Goal: Information Seeking & Learning: Learn about a topic

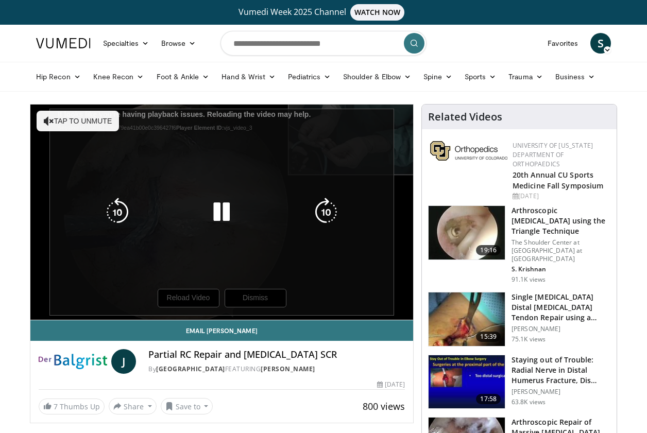
click at [187, 295] on div "10 seconds Tap to unmute" at bounding box center [221, 212] width 383 height 215
click at [217, 216] on icon "Video Player" at bounding box center [221, 212] width 29 height 29
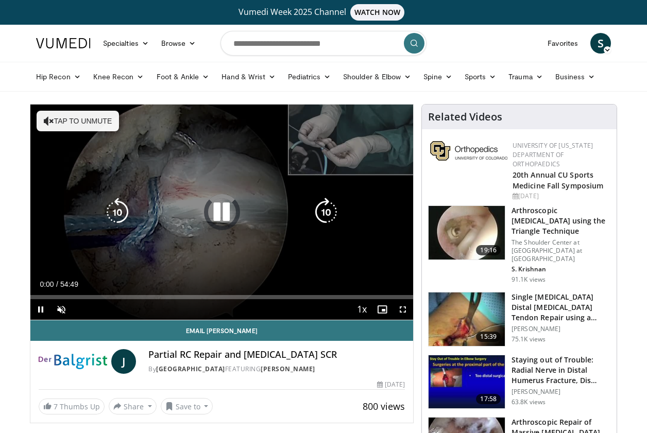
click at [222, 210] on icon "Video Player" at bounding box center [221, 212] width 29 height 29
click at [221, 212] on icon "Video Player" at bounding box center [221, 212] width 29 height 29
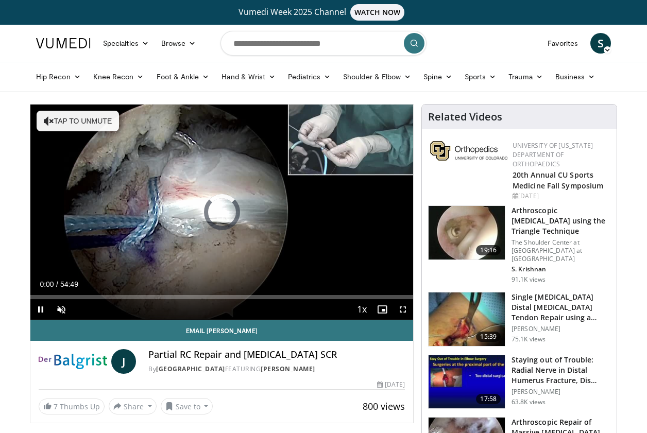
click at [43, 306] on span "Video Player" at bounding box center [40, 309] width 21 height 21
click at [41, 307] on span "Video Player" at bounding box center [40, 309] width 21 height 21
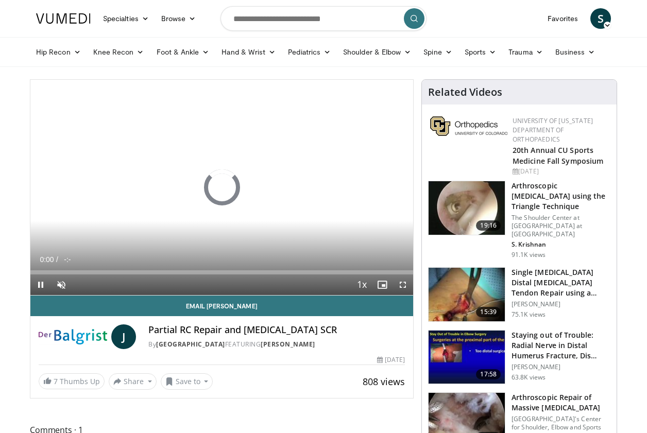
click at [43, 282] on span "Video Player" at bounding box center [40, 285] width 21 height 21
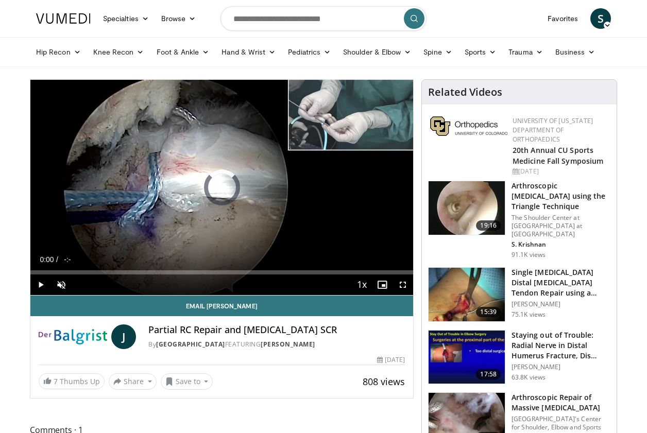
click at [42, 285] on span "Video Player" at bounding box center [40, 285] width 21 height 21
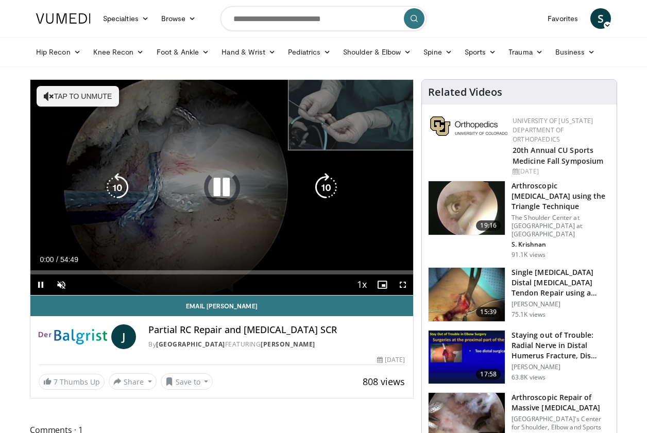
click at [215, 190] on icon "Video Player" at bounding box center [221, 187] width 29 height 29
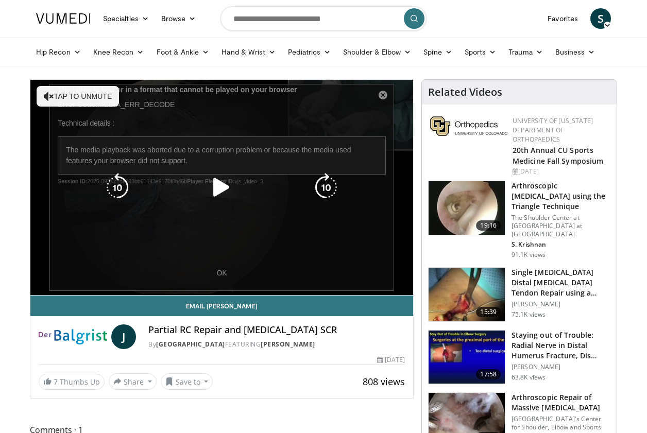
click at [223, 190] on icon "Video Player" at bounding box center [221, 187] width 29 height 29
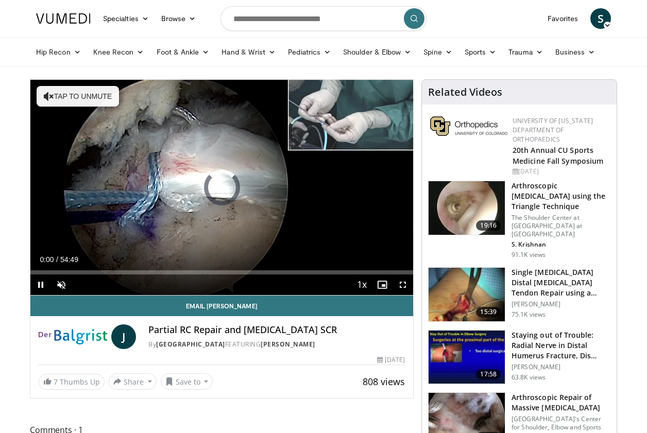
click at [43, 283] on span "Video Player" at bounding box center [40, 285] width 21 height 21
click at [42, 285] on span "Video Player" at bounding box center [40, 285] width 21 height 21
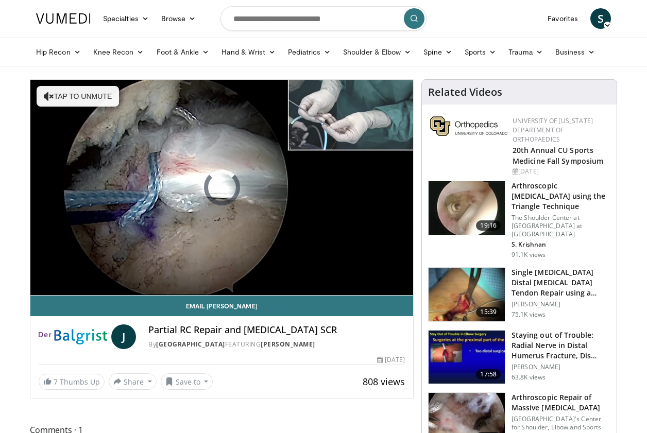
click at [50, 17] on img at bounding box center [63, 18] width 55 height 10
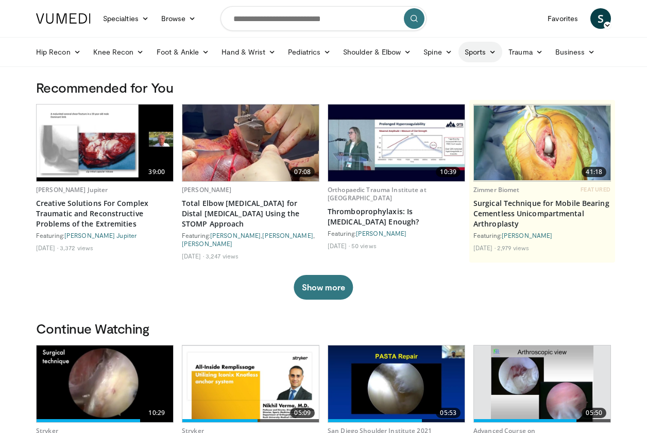
click at [502, 51] on link "Sports" at bounding box center [481, 52] width 44 height 21
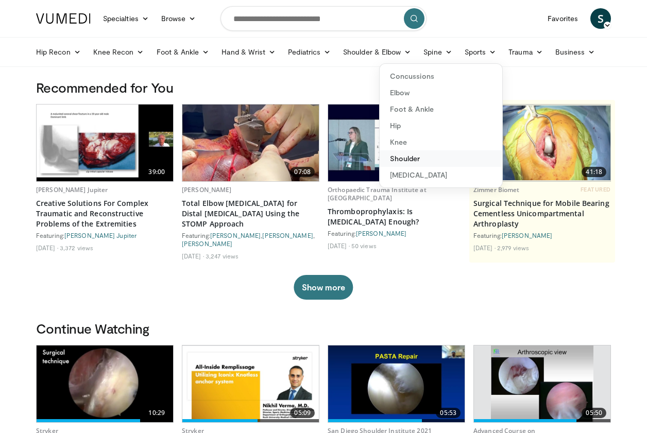
click at [444, 157] on link "Shoulder" at bounding box center [441, 158] width 123 height 16
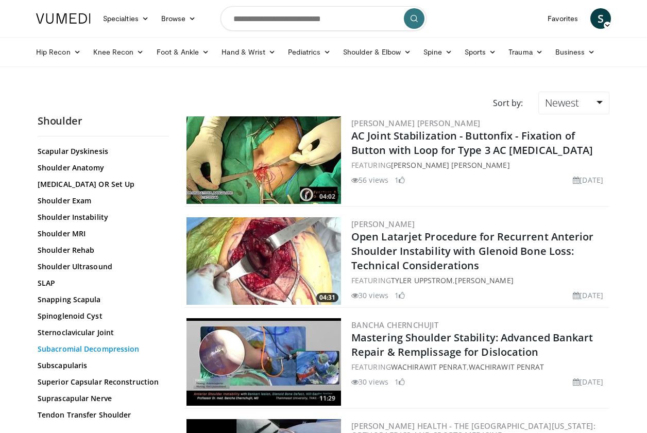
scroll to position [763, 0]
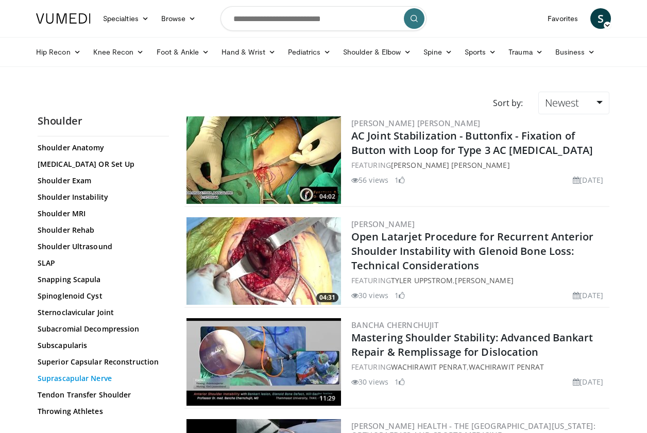
click at [72, 374] on link "Suprascapular Nerve" at bounding box center [101, 379] width 126 height 10
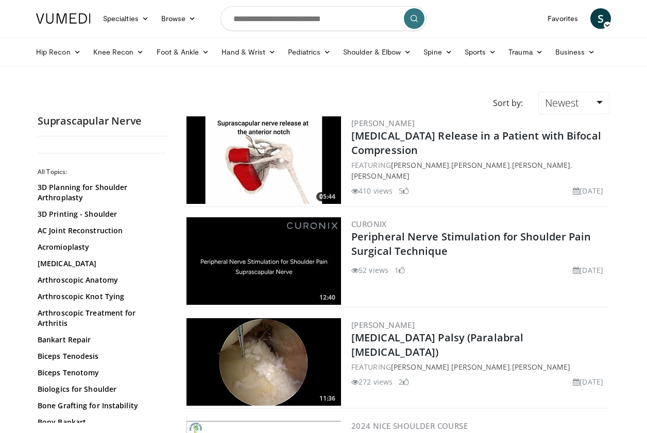
click at [273, 158] on img at bounding box center [264, 160] width 155 height 88
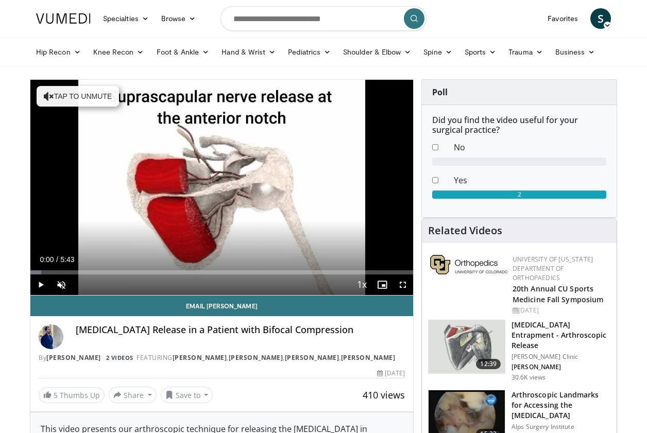
click at [40, 288] on span "Video Player" at bounding box center [40, 285] width 21 height 21
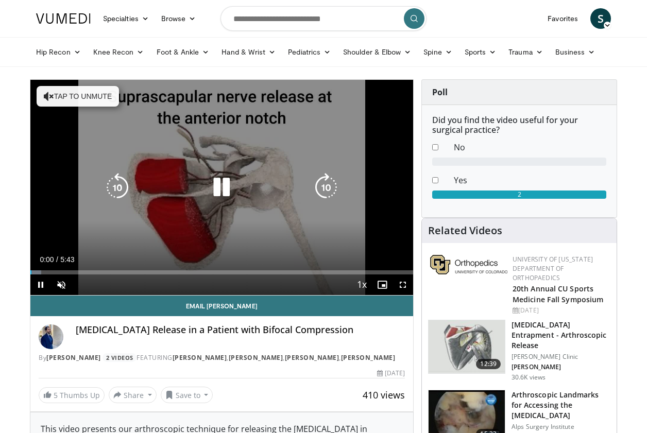
click at [50, 97] on icon "Video Player" at bounding box center [49, 96] width 10 height 10
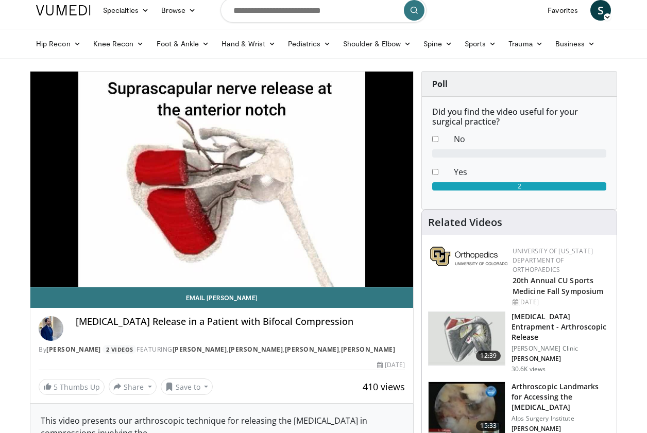
scroll to position [55, 0]
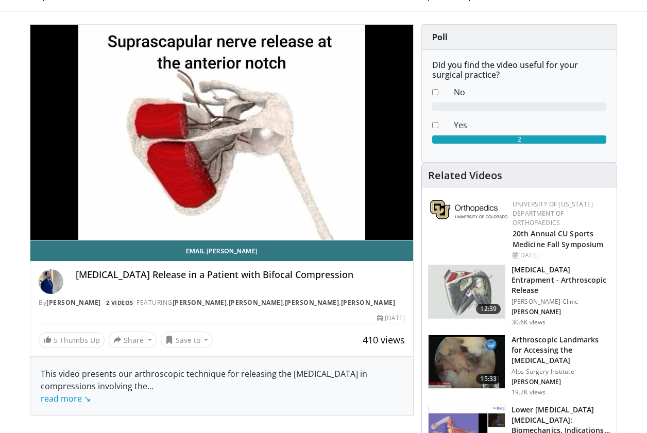
click at [447, 299] on img at bounding box center [467, 292] width 76 height 54
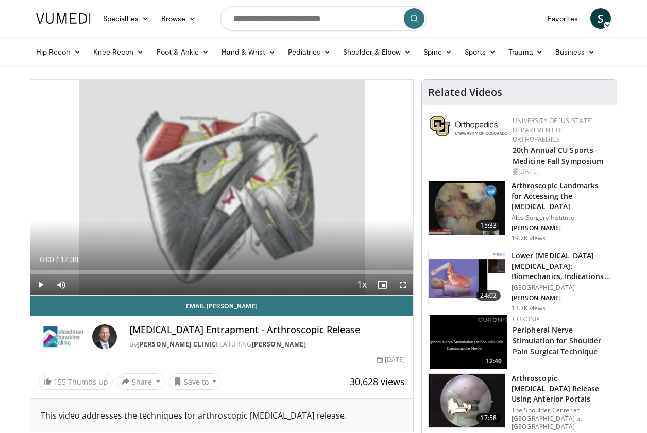
click at [41, 286] on span "Video Player" at bounding box center [40, 285] width 21 height 21
click at [37, 284] on span "Video Player" at bounding box center [40, 285] width 21 height 21
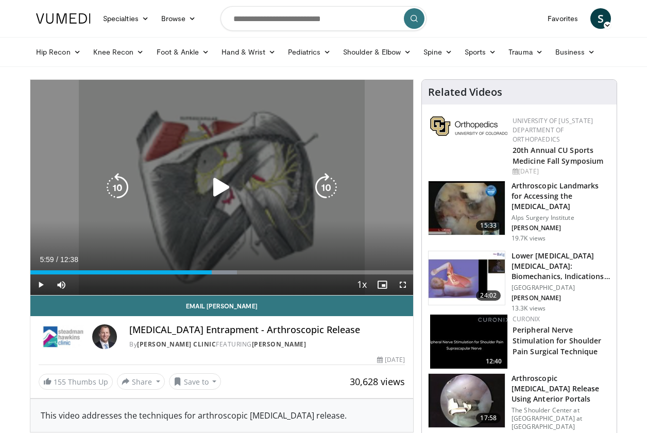
click at [213, 179] on icon "Video Player" at bounding box center [221, 187] width 29 height 29
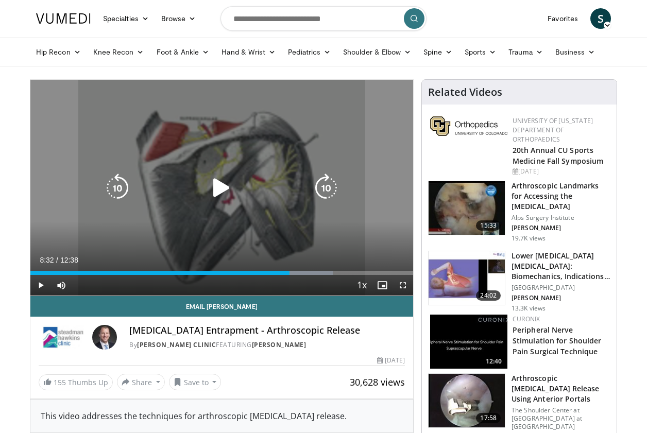
click at [216, 183] on icon "Video Player" at bounding box center [221, 188] width 29 height 29
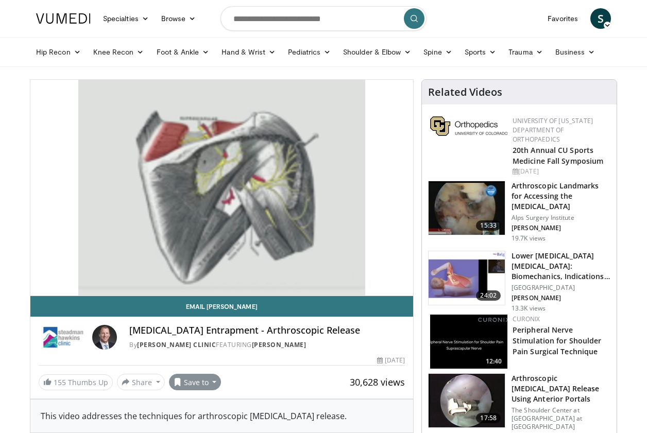
click at [206, 376] on button "Save to" at bounding box center [195, 382] width 53 height 16
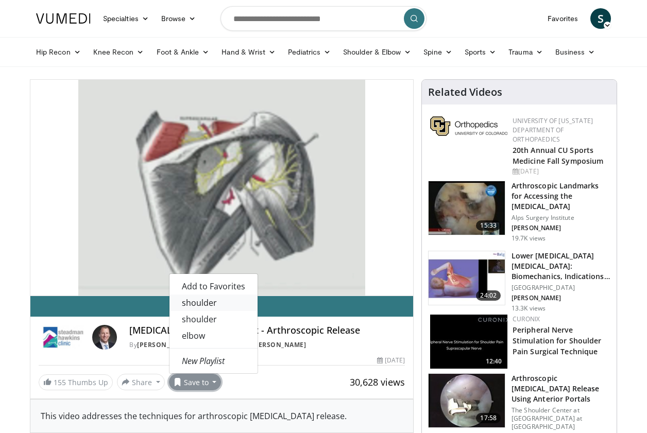
click at [204, 305] on link "shoulder" at bounding box center [214, 303] width 88 height 16
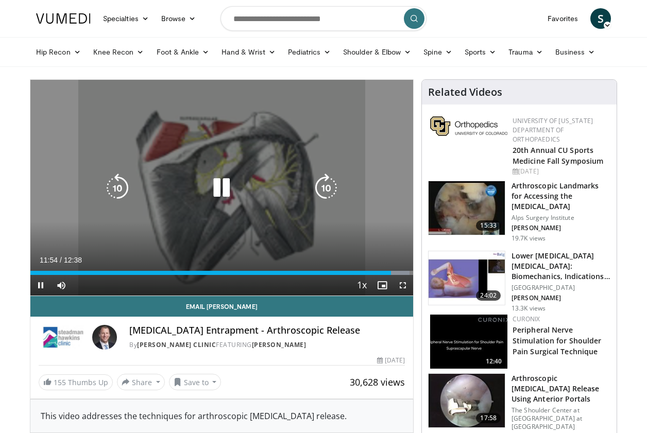
click at [214, 191] on icon "Video Player" at bounding box center [221, 188] width 29 height 29
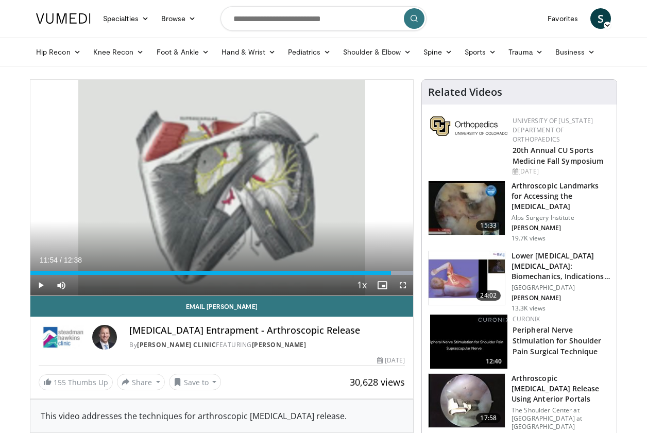
click at [459, 197] on img at bounding box center [467, 208] width 76 height 54
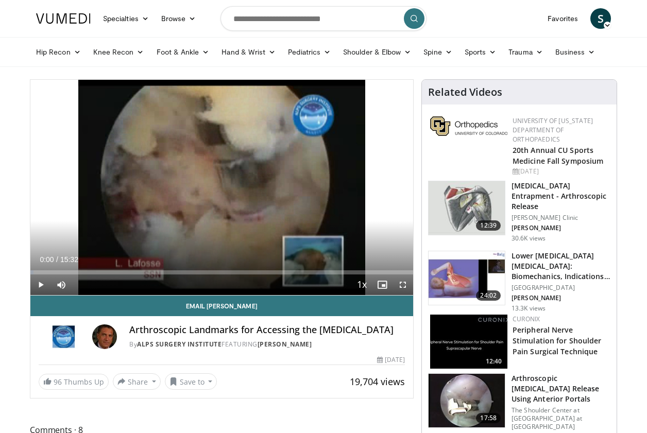
click at [43, 284] on span "Video Player" at bounding box center [40, 285] width 21 height 21
click at [402, 281] on span "Video Player" at bounding box center [403, 285] width 21 height 21
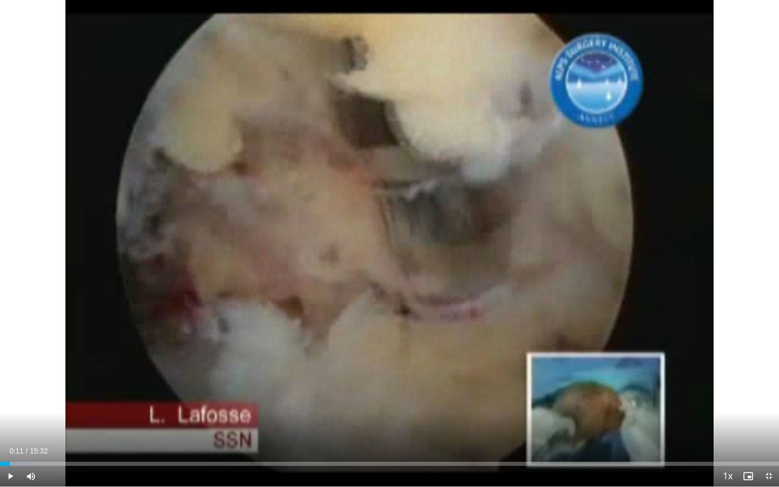
click at [647, 433] on span "Video Player" at bounding box center [769, 476] width 21 height 21
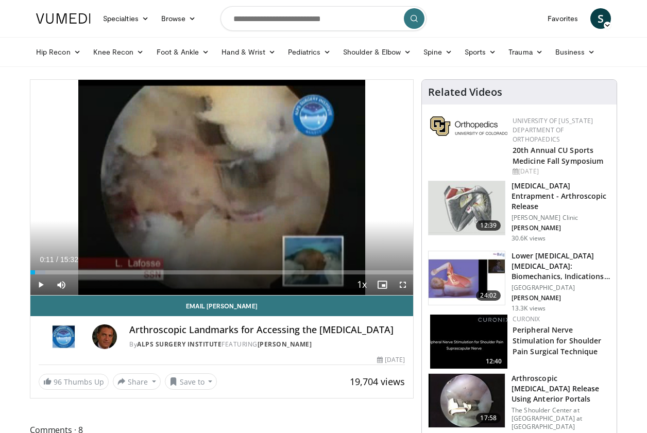
click at [403, 287] on span "Video Player" at bounding box center [403, 285] width 21 height 21
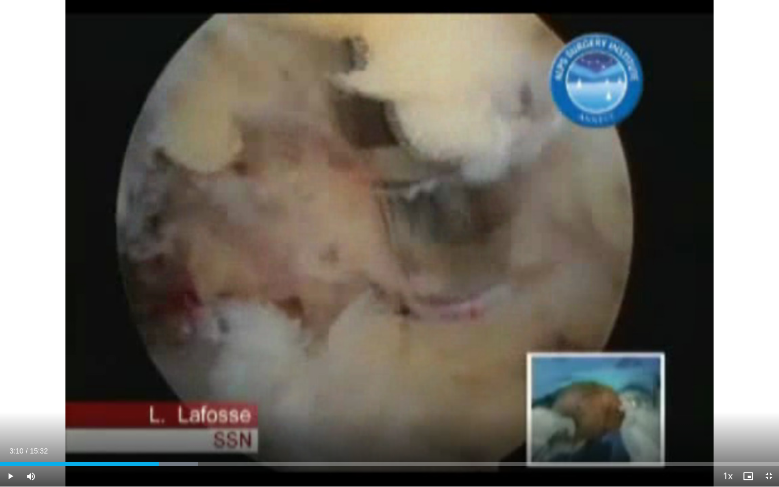
click at [258, 433] on div "Current Time 3:10 / Duration 15:32 Play Skip Backward Skip Forward Mute Loaded …" at bounding box center [389, 476] width 779 height 21
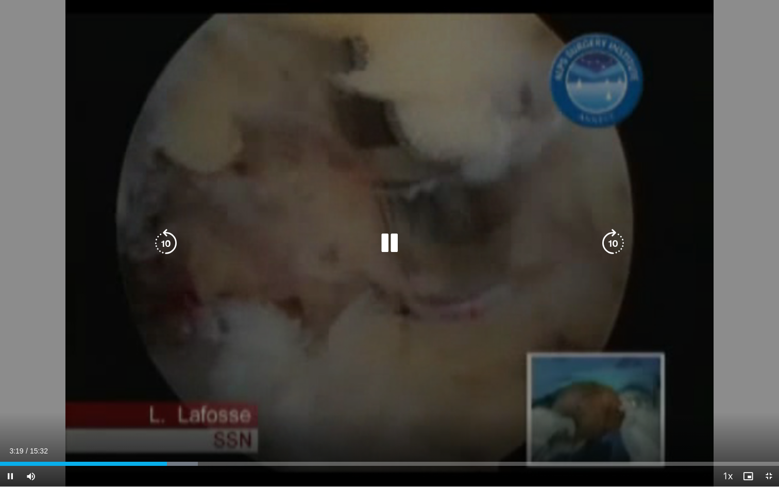
click at [386, 249] on icon "Video Player" at bounding box center [389, 243] width 29 height 29
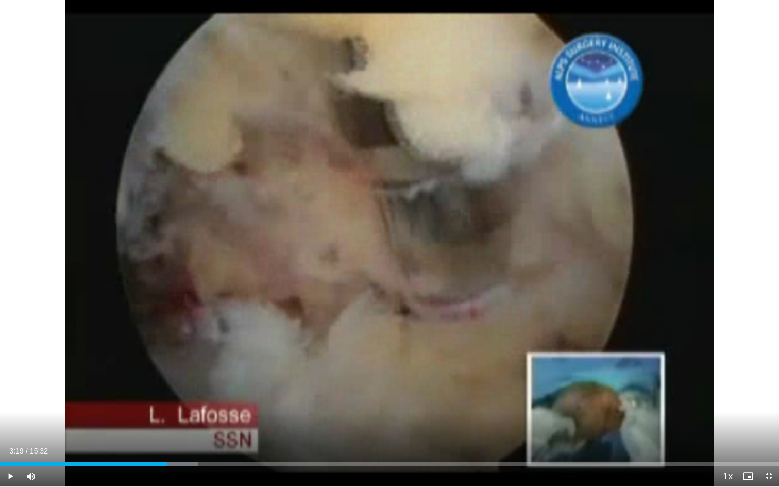
click at [647, 433] on span "Video Player" at bounding box center [769, 476] width 21 height 21
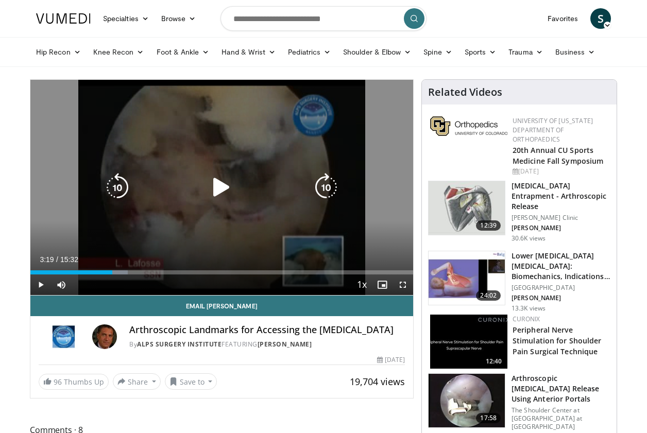
click at [217, 188] on icon "Video Player" at bounding box center [221, 187] width 29 height 29
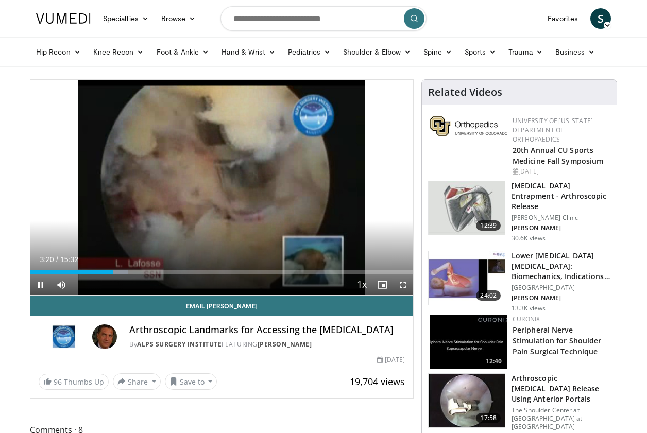
click at [402, 287] on span "Video Player" at bounding box center [403, 285] width 21 height 21
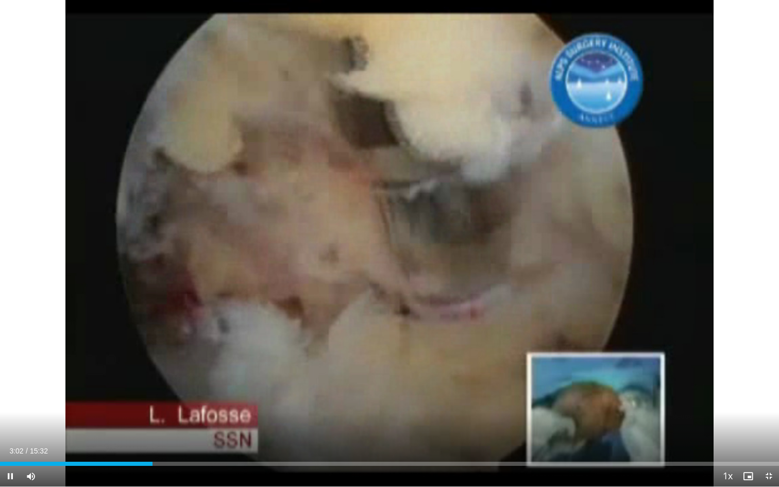
click at [9, 433] on span "Video Player" at bounding box center [10, 476] width 21 height 21
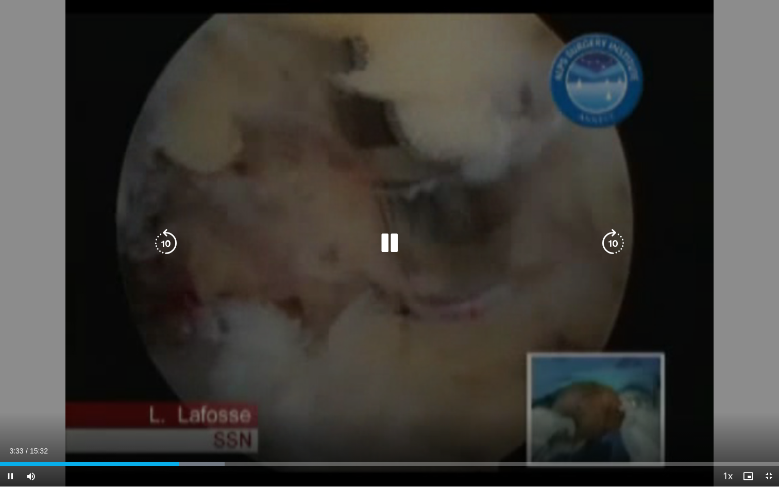
click at [396, 345] on div "20 seconds Tap to unmute" at bounding box center [389, 243] width 779 height 486
click at [376, 392] on div "20 seconds Tap to unmute" at bounding box center [389, 243] width 779 height 486
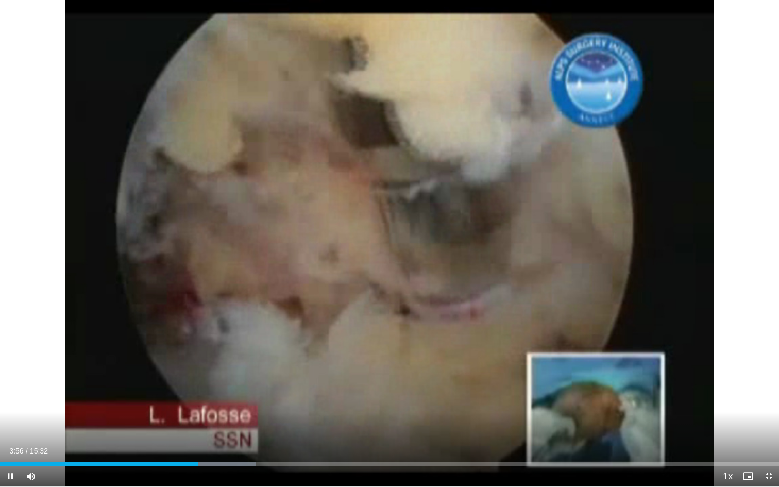
click at [201, 433] on div "Current Time 3:56 / Duration 15:32 Pause Skip Backward Skip Forward Mute Loaded…" at bounding box center [389, 476] width 779 height 21
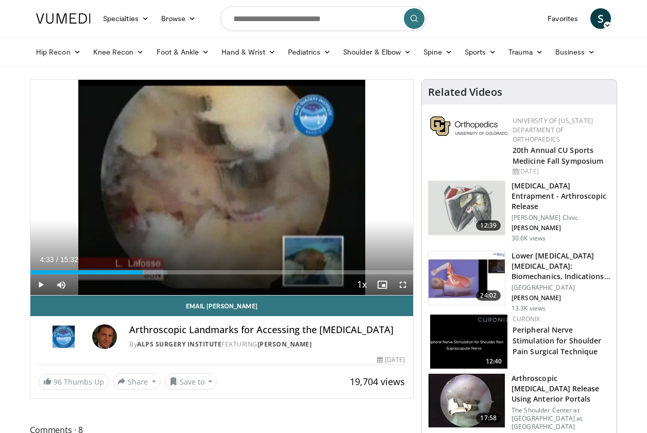
click at [403, 285] on span "Video Player" at bounding box center [403, 285] width 21 height 21
click at [403, 284] on span "Video Player" at bounding box center [403, 285] width 21 height 21
